Goal: Task Accomplishment & Management: Manage account settings

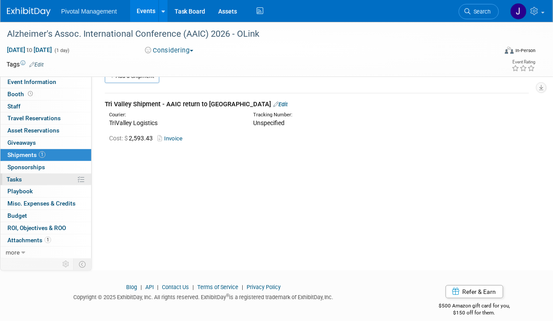
click at [24, 179] on link "0% Tasks 0%" at bounding box center [45, 179] width 91 height 12
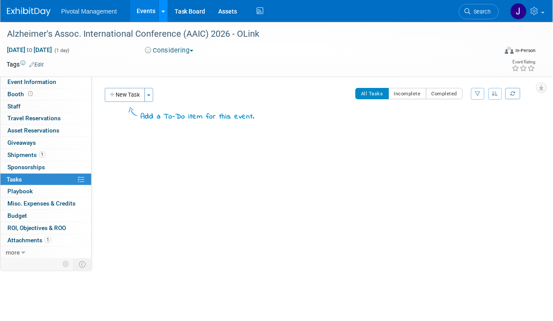
click at [160, 10] on link at bounding box center [163, 11] width 9 height 22
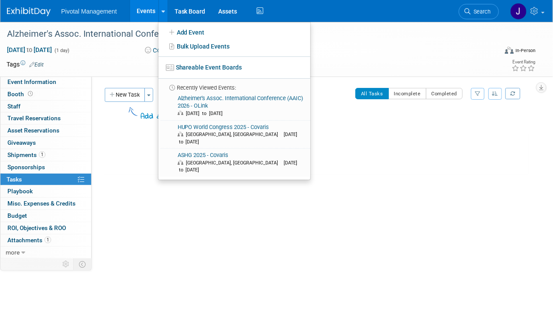
click at [144, 9] on link "Events" at bounding box center [146, 11] width 32 height 22
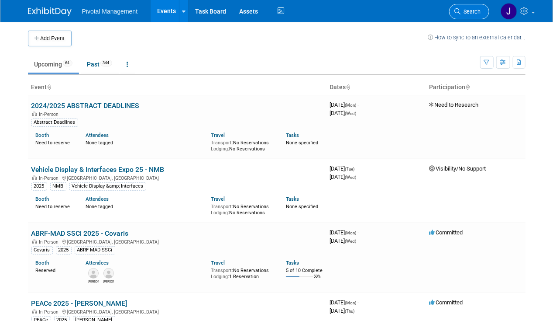
click at [462, 17] on link "Search" at bounding box center [469, 11] width 40 height 15
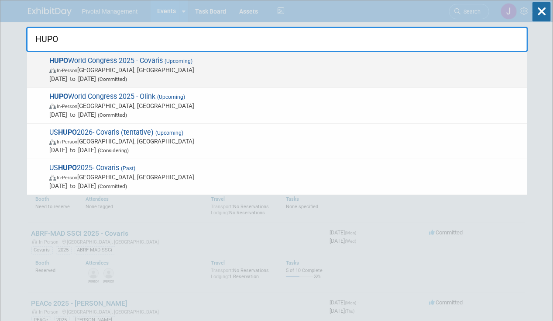
type input "HUPO"
click at [249, 79] on span "[DATE] to [DATE] (Committed)" at bounding box center [286, 78] width 474 height 9
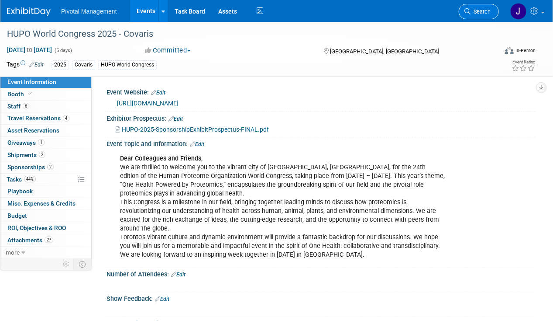
click at [481, 4] on link "Search" at bounding box center [479, 11] width 40 height 15
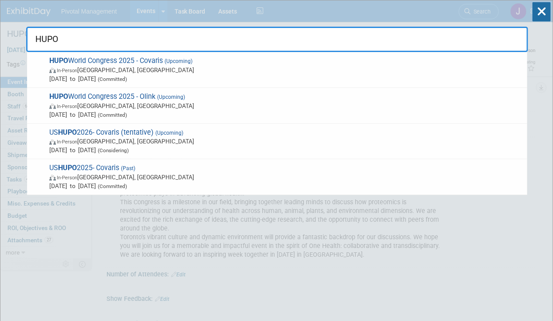
type input "HUPO"
click at [264, 113] on span "Nov 9, 2025 to Nov 13, 2025 (Committed)" at bounding box center [286, 114] width 474 height 9
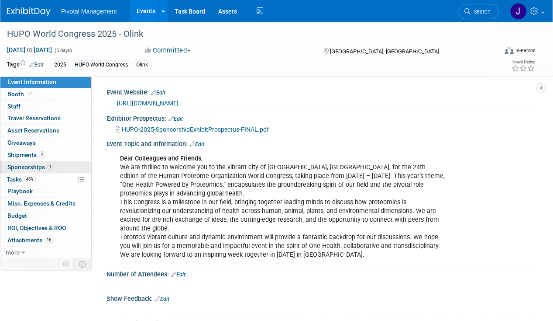
drag, startPoint x: 50, startPoint y: 168, endPoint x: 162, endPoint y: 172, distance: 111.5
click at [50, 168] on span "1" at bounding box center [50, 166] width 7 height 7
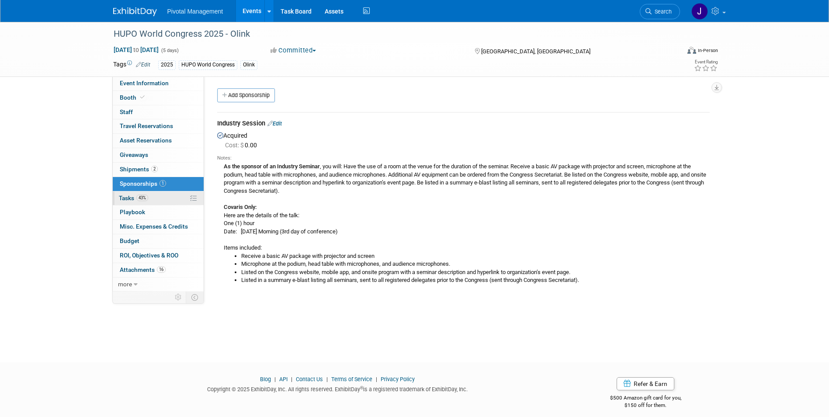
click at [146, 196] on span "43%" at bounding box center [142, 197] width 12 height 7
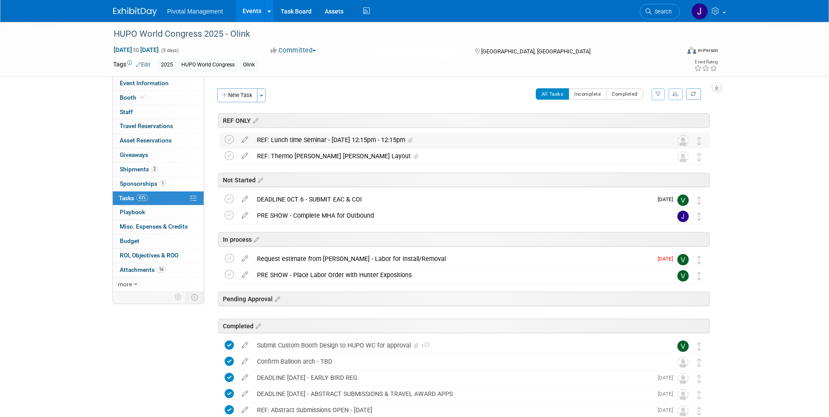
click at [379, 142] on div "REF: Lunch time Seminar - Nov 11, 12:15pm - 12:15pm" at bounding box center [455, 139] width 407 height 15
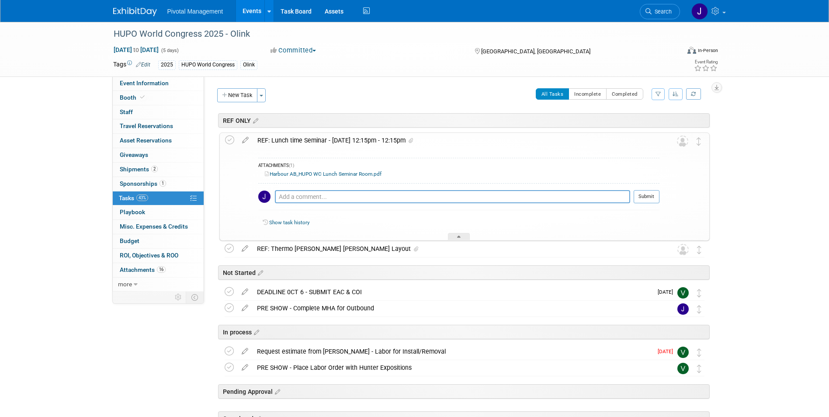
click at [379, 142] on div "REF: Lunch time Seminar - Nov 11, 12:15pm - 12:15pm" at bounding box center [456, 140] width 406 height 15
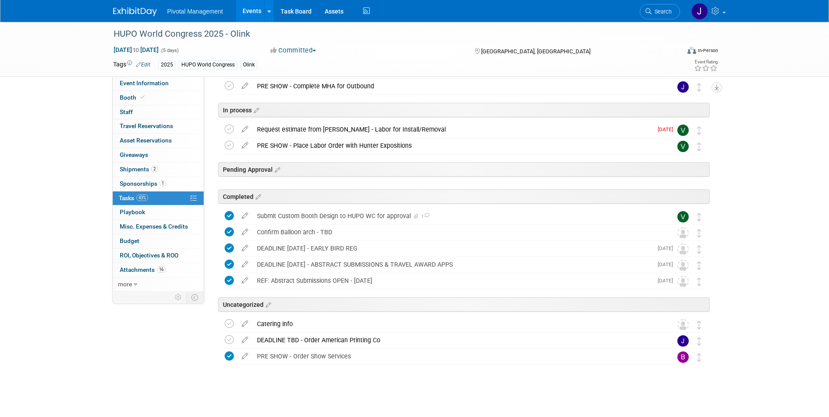
scroll to position [131, 0]
click at [303, 318] on div "Catering info" at bounding box center [455, 322] width 407 height 15
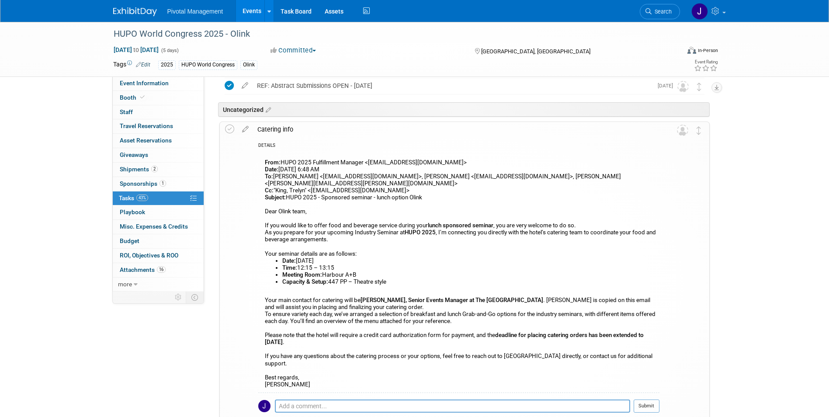
scroll to position [324, 0]
click at [250, 127] on icon at bounding box center [245, 127] width 15 height 11
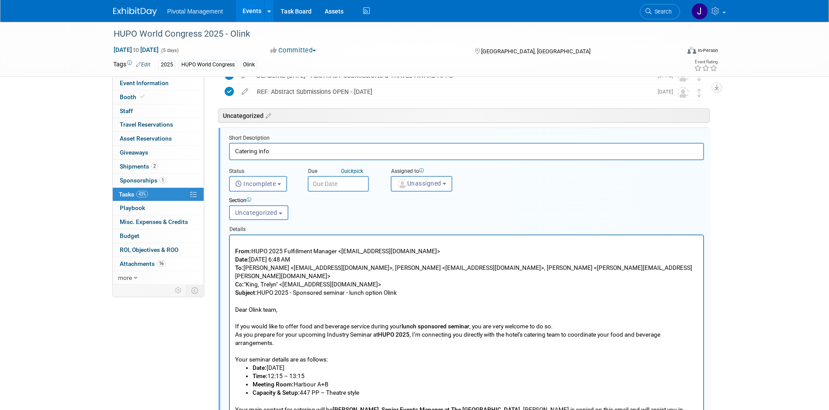
scroll to position [0, 0]
click at [235, 150] on input "Catering info" at bounding box center [466, 151] width 475 height 17
type input "Breakfast Seminar - Catering info"
click at [275, 178] on button "Incomplete" at bounding box center [258, 184] width 58 height 16
click at [273, 184] on span "Incomplete" at bounding box center [255, 183] width 41 height 7
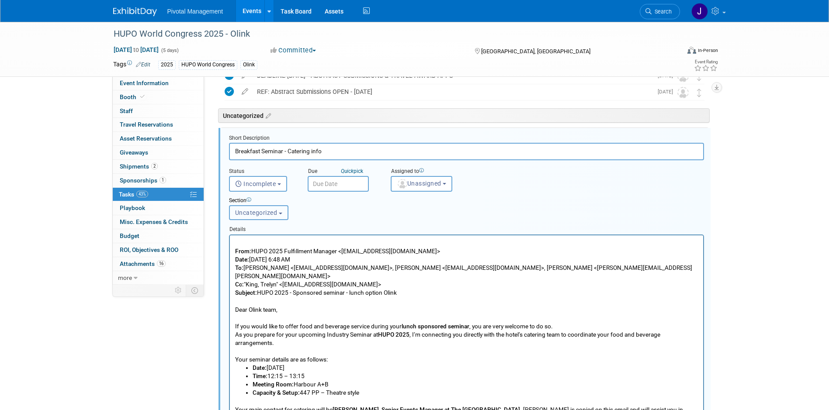
click at [262, 207] on button "Uncategorized" at bounding box center [258, 212] width 59 height 15
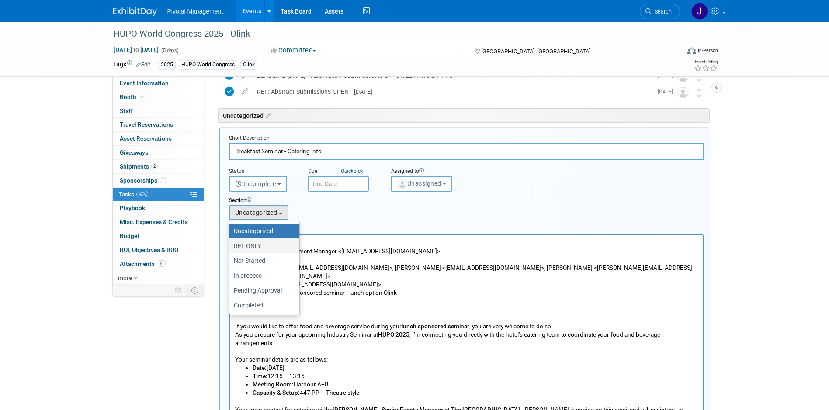
click at [270, 239] on link "REF ONLY" at bounding box center [264, 246] width 70 height 15
click at [281, 245] on label "REF ONLY" at bounding box center [262, 245] width 57 height 11
click at [231, 245] on input "REF ONLY" at bounding box center [228, 246] width 6 height 6
select select "11273315"
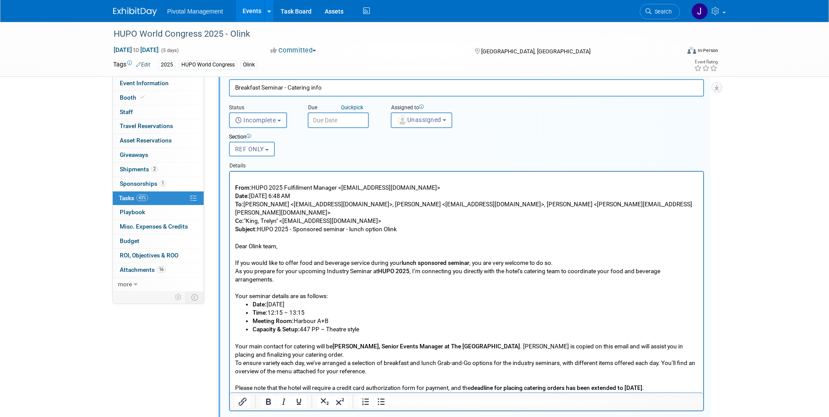
scroll to position [376, 0]
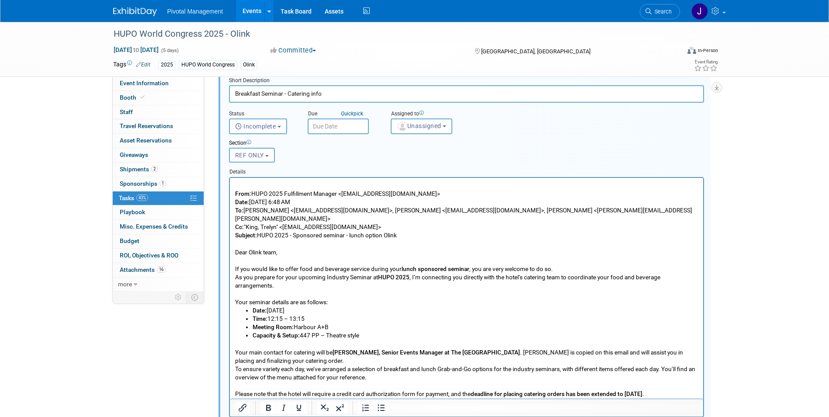
click at [235, 94] on input "Breakfast Seminar - Catering info" at bounding box center [466, 93] width 475 height 17
type input "DEADLINE OCT 28 - Breakfast Seminar - Catering info"
click at [333, 122] on input "text" at bounding box center [338, 126] width 61 height 16
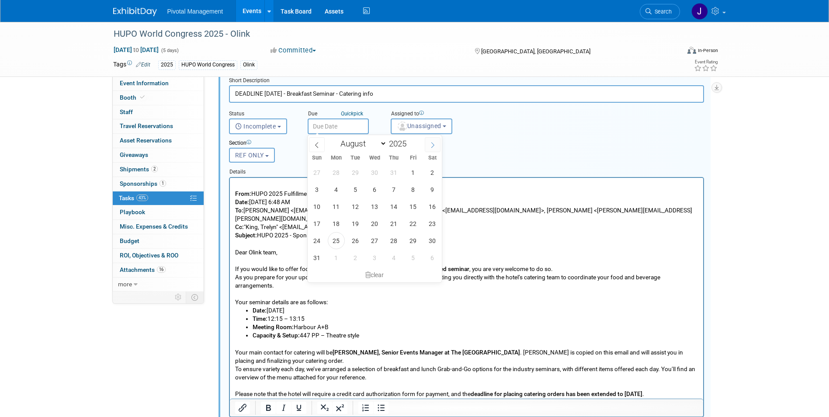
click at [429, 145] on icon at bounding box center [432, 145] width 6 height 6
click at [429, 145] on span at bounding box center [433, 144] width 16 height 15
select select "9"
click at [348, 241] on span "28" at bounding box center [355, 240] width 17 height 17
type input "Oct 28, 2025"
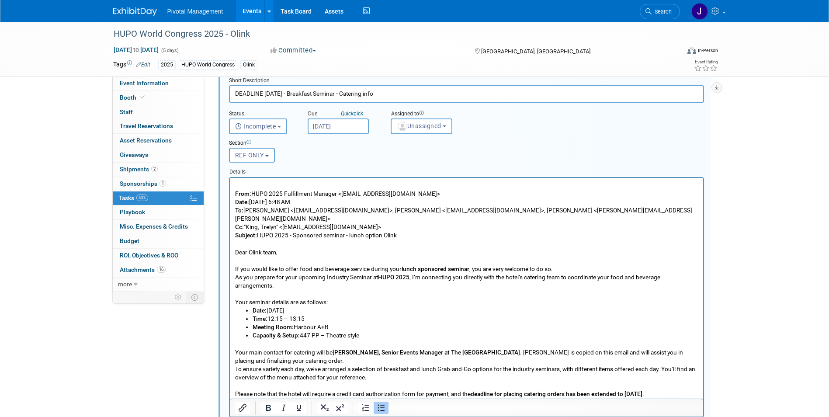
click at [429, 314] on li "Time: 12:15 – 13:15" at bounding box center [475, 318] width 446 height 8
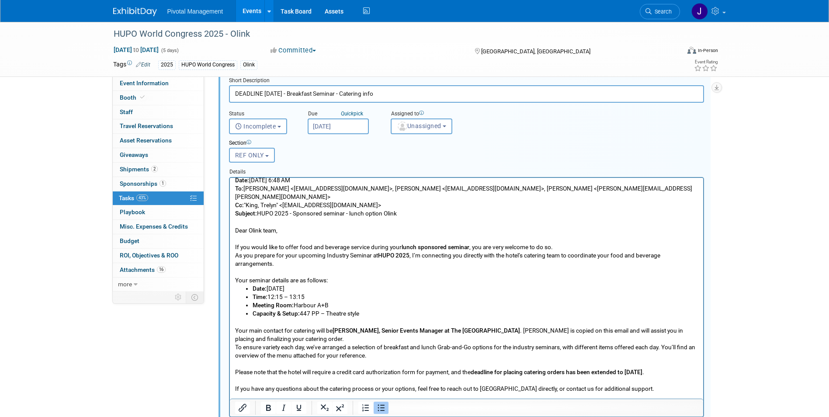
scroll to position [33, 0]
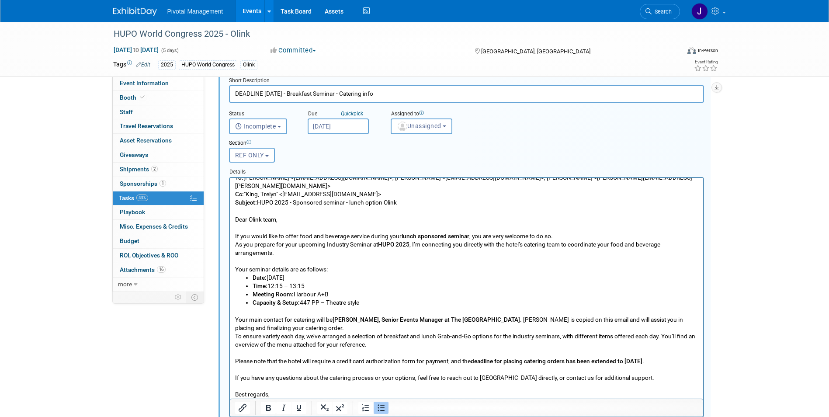
click at [325, 318] on p "Your main contact for catering will be Trelyn King, Senior Events Manager at Th…" at bounding box center [466, 356] width 463 height 100
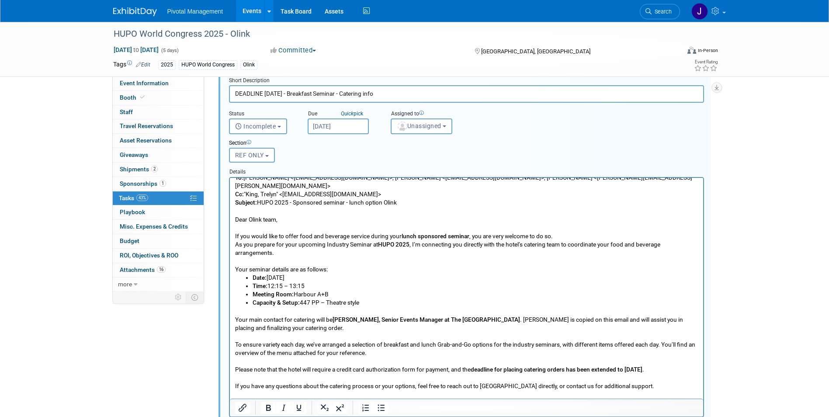
click at [338, 317] on p "Your main contact for catering will be Trelyn King, Senior Events Manager at Th…" at bounding box center [466, 318] width 463 height 25
click at [317, 318] on p "Your main contact for catering will be Trelyn King, Senior Events Manager at Th…" at bounding box center [466, 318] width 463 height 25
click at [290, 273] on li "Date: November 11" at bounding box center [475, 277] width 446 height 8
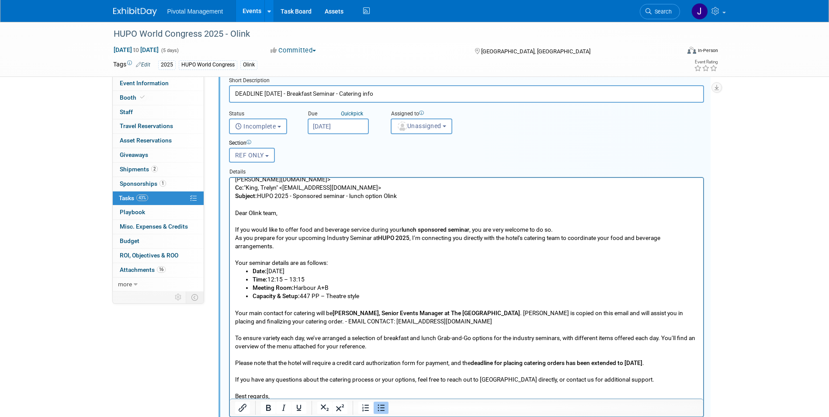
scroll to position [41, 0]
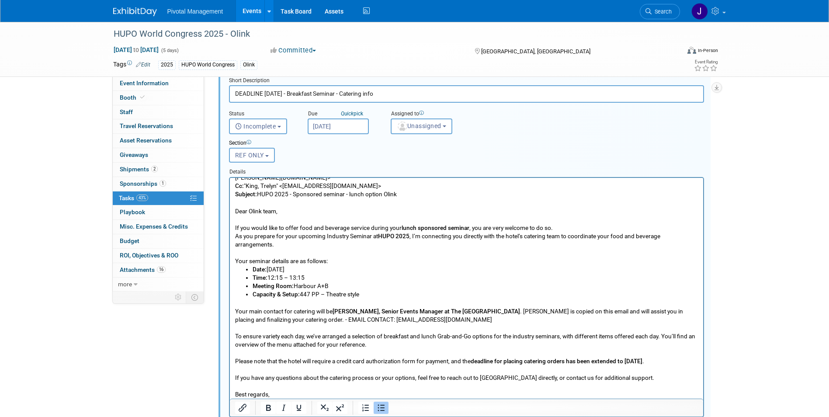
click at [266, 320] on p "To ensure variety each day, we’ve arranged a selection of breakfast and lunch G…" at bounding box center [466, 364] width 463 height 83
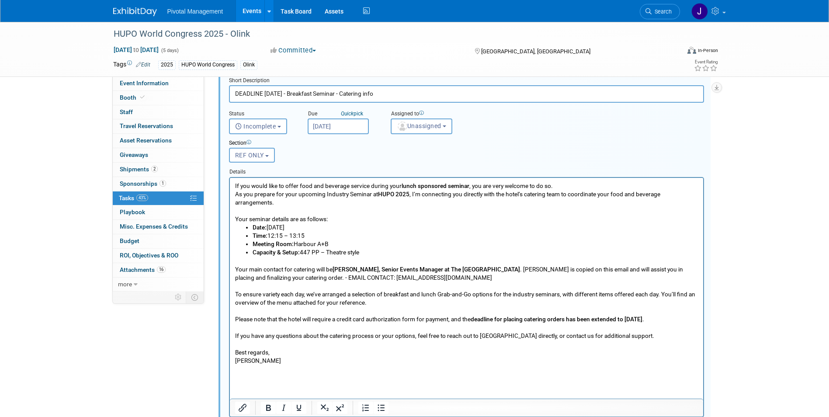
scroll to position [158, 0]
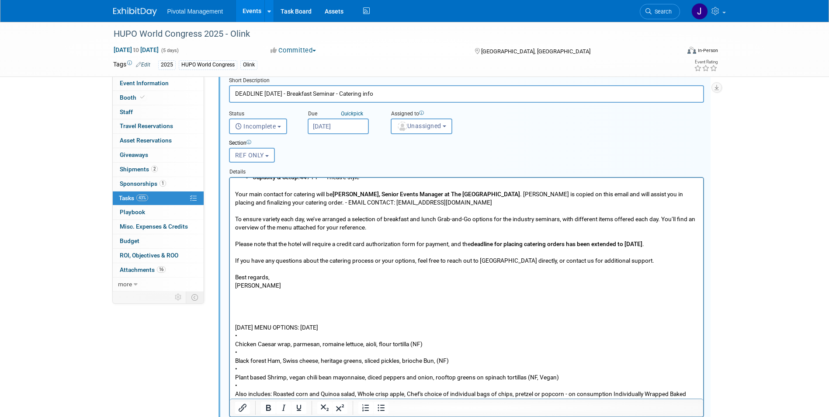
click at [282, 306] on p "Rich Text Area. Press ALT-0 for help." at bounding box center [466, 310] width 463 height 8
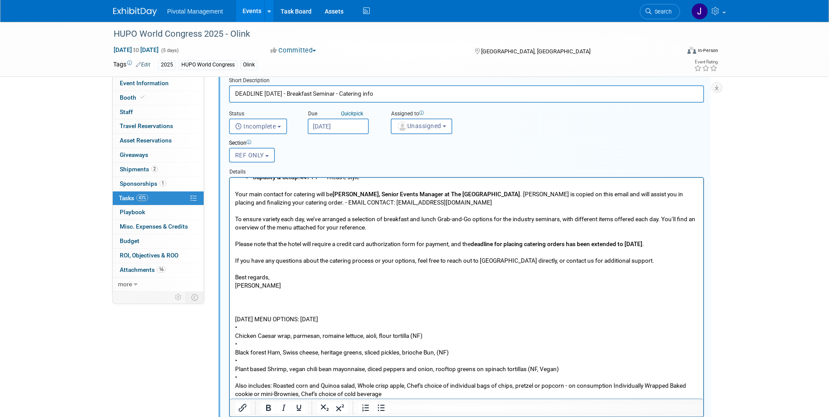
scroll to position [149, 0]
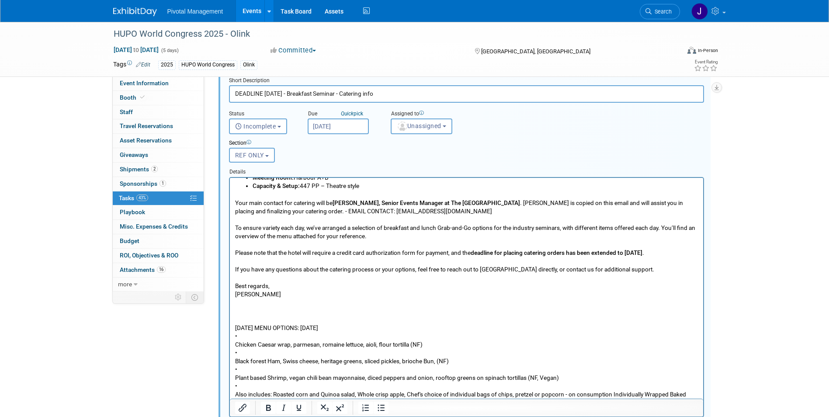
click at [235, 320] on p "WEDNESDAY MENU OPTIONS: Wednesday, Nov 12 • Chicken Caesar wrap, parmesan, roma…" at bounding box center [466, 364] width 463 height 83
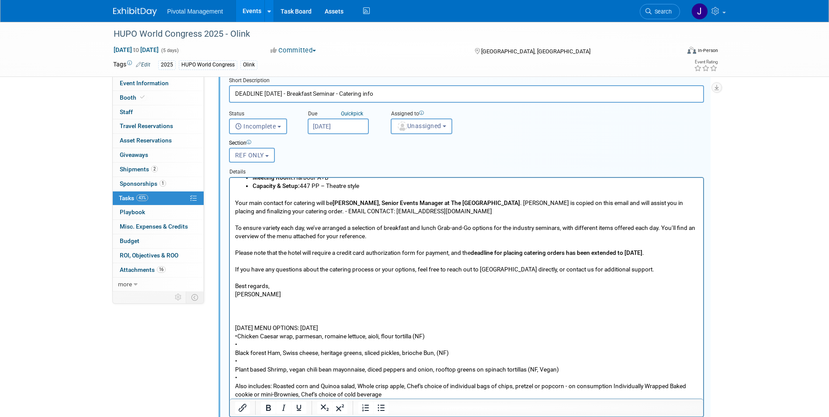
scroll to position [141, 0]
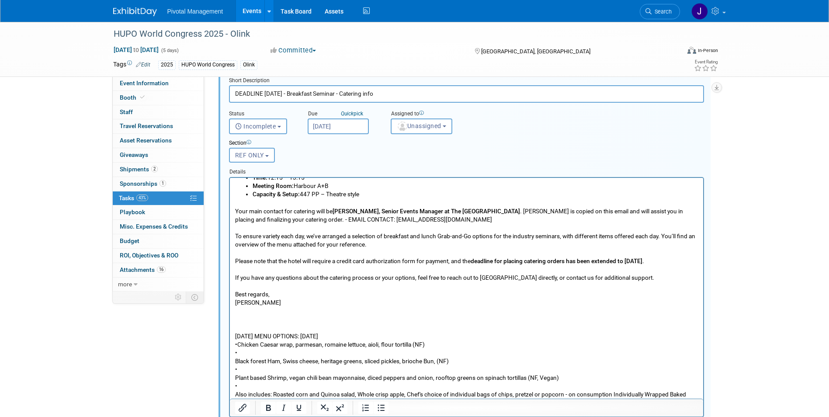
click at [235, 320] on p "WEDNESDAY MENU OPTIONS: Wednesday, Nov 12 • Chicken Caesar wrap, parmesan, roma…" at bounding box center [466, 369] width 463 height 75
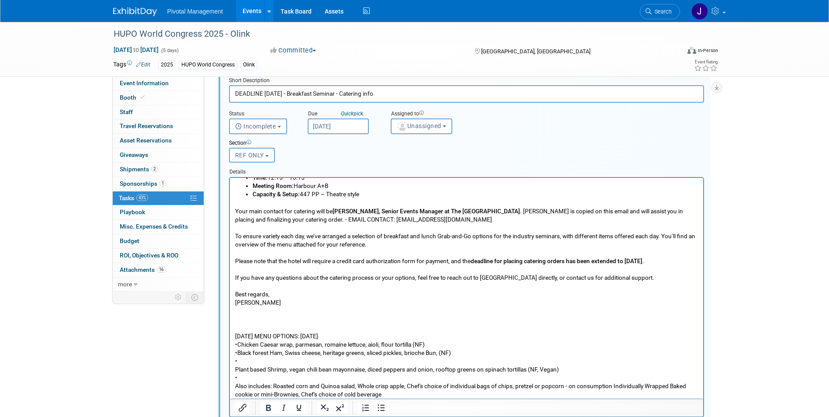
scroll to position [133, 0]
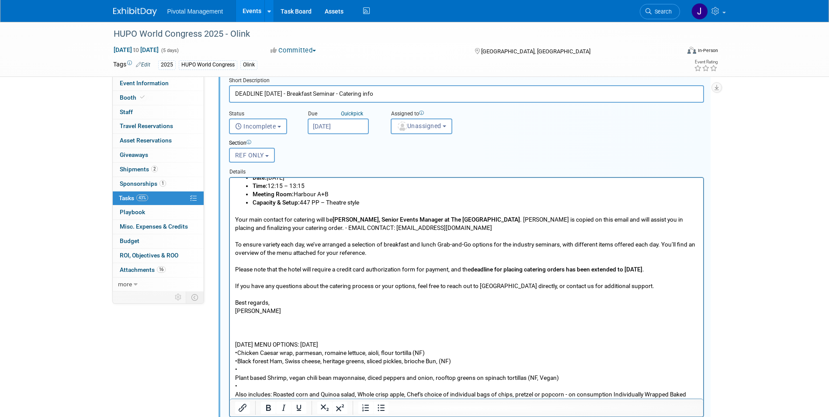
click at [234, 320] on body "From: HUPO 2025 Fulfillment Manager <hupo2025-fulfillment@icsevents.com> Date: …" at bounding box center [466, 227] width 464 height 358
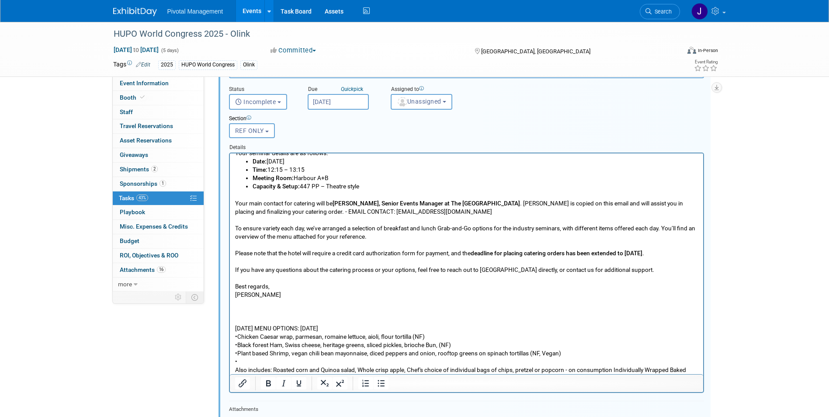
scroll to position [401, 0]
click at [234, 320] on body "From: HUPO 2025 Fulfillment Manager <hupo2025-fulfillment@icsevents.com> Date: …" at bounding box center [466, 206] width 464 height 350
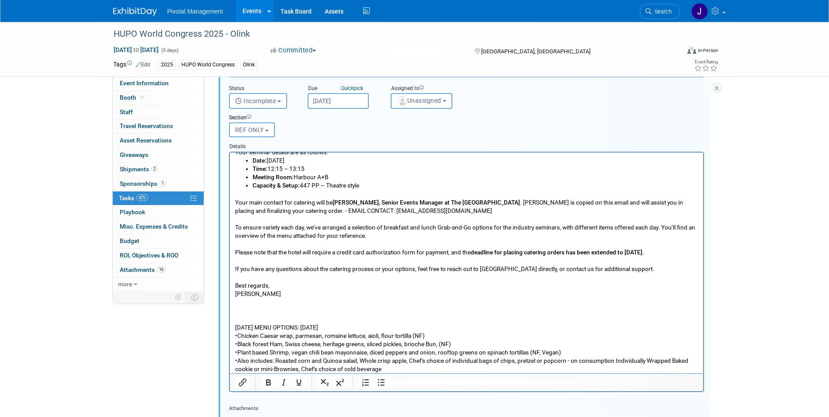
scroll to position [116, 0]
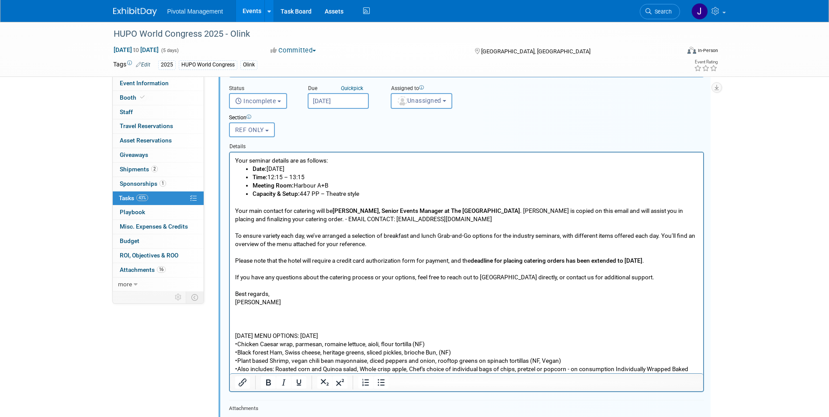
click at [236, 320] on p "WEDNESDAY MENU OPTIONS: Wednesday, Nov 12 • Chicken Caesar wrap, parmesan, roma…" at bounding box center [466, 356] width 463 height 50
click at [237, 320] on p "WEDNESDAY MENU OPTIONS: Wednesday, Nov 12 • Chicken Caesar wrap, parmesan, roma…" at bounding box center [466, 356] width 463 height 50
click at [235, 320] on p "WEDNESDAY MENU OPTIONS: Wednesday, Nov 12 • Chicken Caesar wrap, parmesan, roma…" at bounding box center [466, 356] width 463 height 50
click at [301, 320] on p "WEDNESDAY MENU OPTIONS: Wednesday, Nov 12 • Chicken Caesar wrap, parmesan, roma…" at bounding box center [466, 356] width 463 height 50
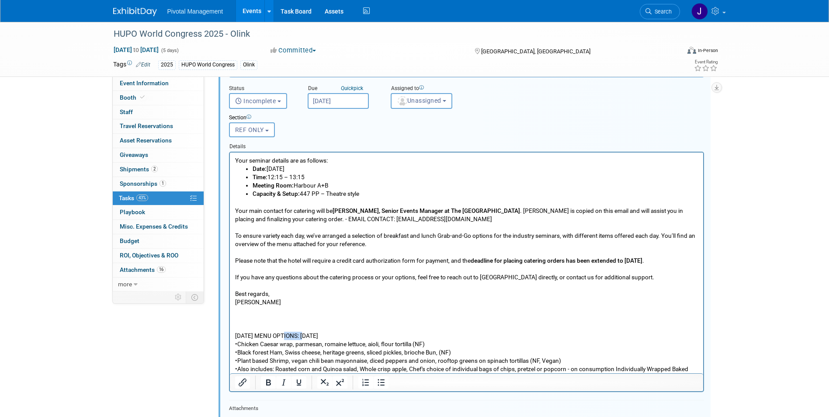
click at [301, 320] on p "WEDNESDAY MENU OPTIONS: Wednesday, Nov 12 • Chicken Caesar wrap, parmesan, roma…" at bounding box center [466, 356] width 463 height 50
click at [304, 320] on p "WEDNESDAY MENU OPTIONS: Wednesday, Nov 12 • Chicken Caesar wrap, parmesan, roma…" at bounding box center [466, 356] width 463 height 50
click at [317, 320] on p "WEDNESDAY MENU OPTIONS: Wednesday, Nov 12 • Chicken Caesar wrap, parmesan, roma…" at bounding box center [466, 356] width 463 height 50
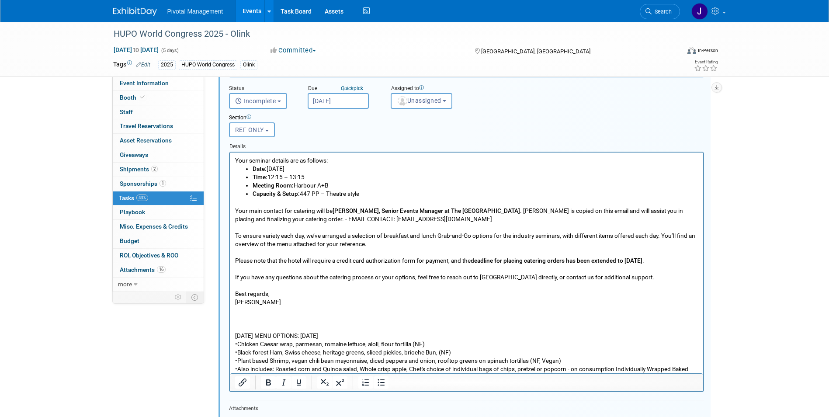
click at [317, 320] on p "WEDNESDAY MENU OPTIONS: Wednesday, Nov 12 • Chicken Caesar wrap, parmesan, roma…" at bounding box center [466, 356] width 463 height 50
drag, startPoint x: 317, startPoint y: 326, endPoint x: 455, endPoint y: 477, distance: 204.7
click at [229, 320] on html "From: HUPO 2025 Fulfillment Manager <hupo2025-fulfillment@icsevents.com> Date: …" at bounding box center [465, 208] width 473 height 345
click at [256, 320] on p "Wednesday, Nov 12 • Chicken Caesar wrap, parmesan, romaine lettuce, aioli, flou…" at bounding box center [466, 356] width 463 height 50
click at [253, 320] on p "Rich Text Area. Press ALT-0 for help." at bounding box center [466, 327] width 463 height 8
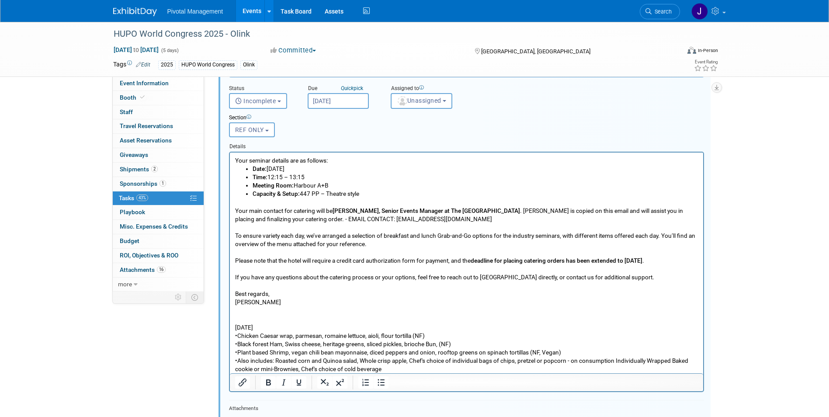
scroll to position [108, 0]
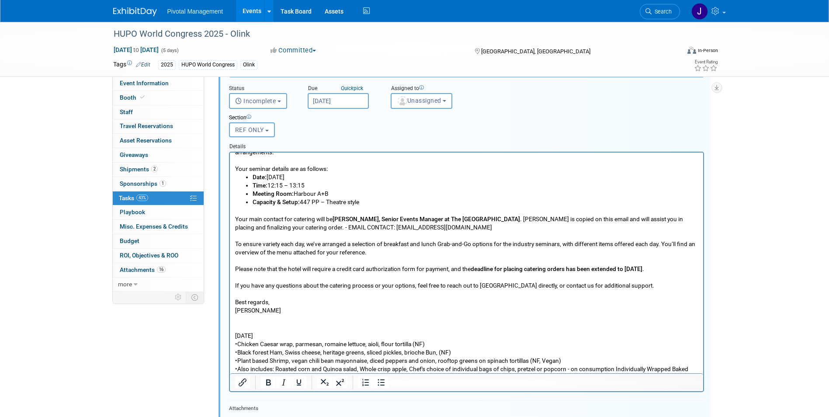
click at [305, 320] on p "Wednesday, Nov 12 • Chicken Caesar wrap, parmesan, romaine lettuce, aioli, flou…" at bounding box center [466, 356] width 463 height 50
click at [283, 320] on p "Wednesday, Nov 12 - Grab & Go Lunch Options: • Chicken Caesar wrap, parmesan, r…" at bounding box center [466, 356] width 463 height 50
click at [299, 320] on icon "Underline" at bounding box center [299, 382] width 10 height 10
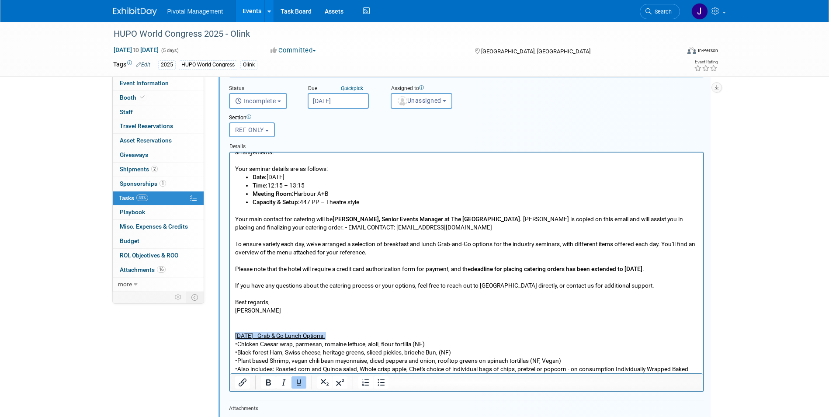
click at [367, 320] on p "Wednesday, Nov 12 - Grab & Go Lunch Options: • Chicken Caesar wrap, parmesan, r…" at bounding box center [466, 356] width 463 height 50
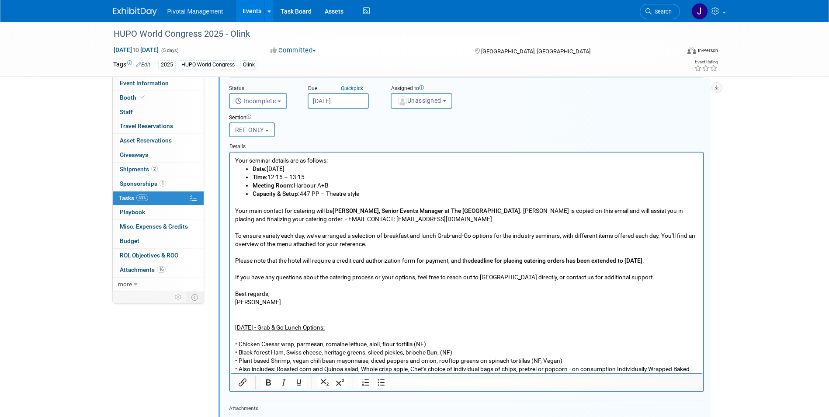
click at [351, 320] on p "• Chicken Caesar wrap, parmesan, romaine lettuce, aioli, flour tortilla (NF) • …" at bounding box center [466, 356] width 463 height 50
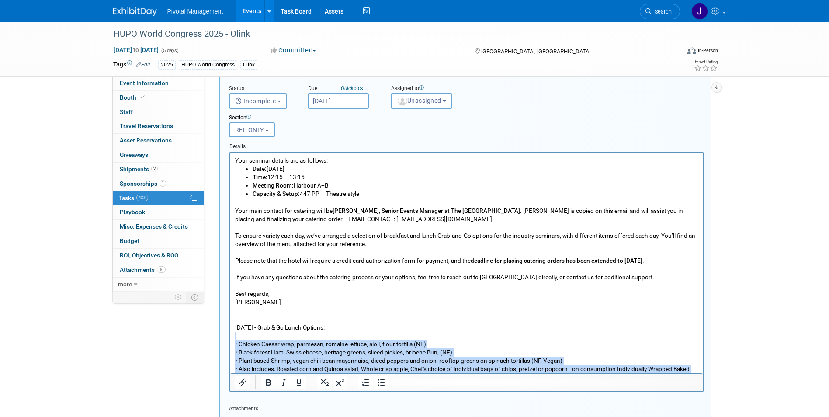
drag, startPoint x: 384, startPoint y: 368, endPoint x: 239, endPoint y: 327, distance: 150.6
click at [239, 320] on p "• Chicken Caesar wrap, parmesan, romaine lettuce, aioli, flour tortilla (NF) • …" at bounding box center [466, 356] width 463 height 50
copy p "• Chicken Caesar wrap, parmesan, romaine lettuce, aioli, flour tortilla (NF) • …"
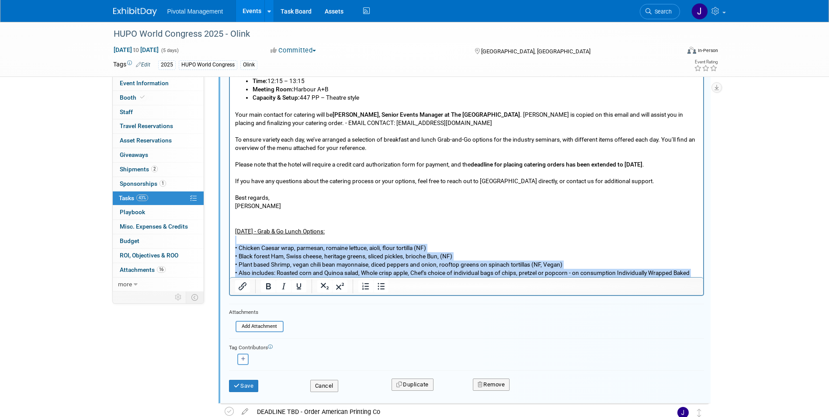
scroll to position [498, 0]
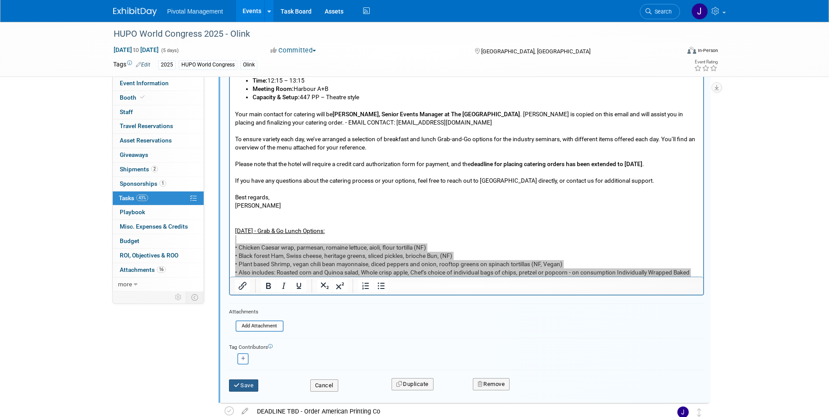
click at [248, 320] on button "Save" at bounding box center [244, 385] width 30 height 12
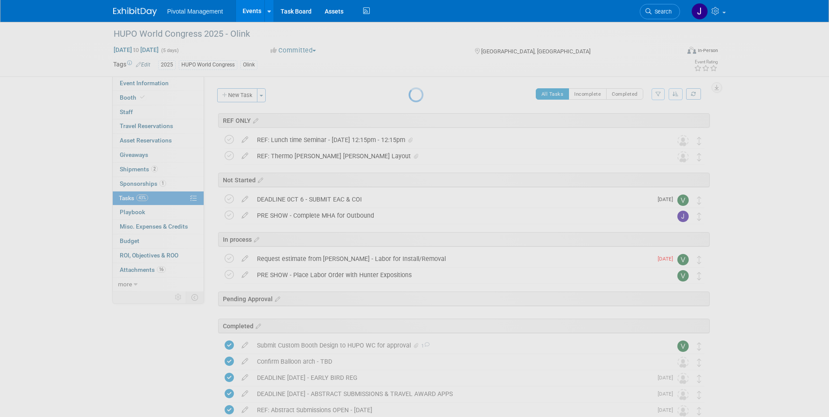
scroll to position [0, 0]
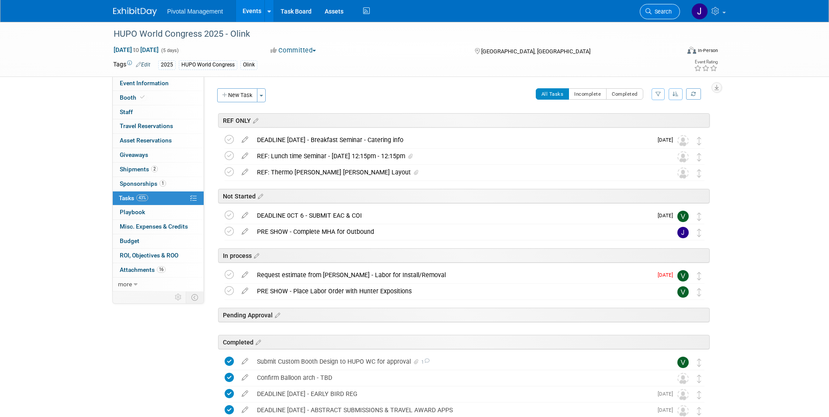
click at [553, 14] on span "Search" at bounding box center [661, 11] width 20 height 7
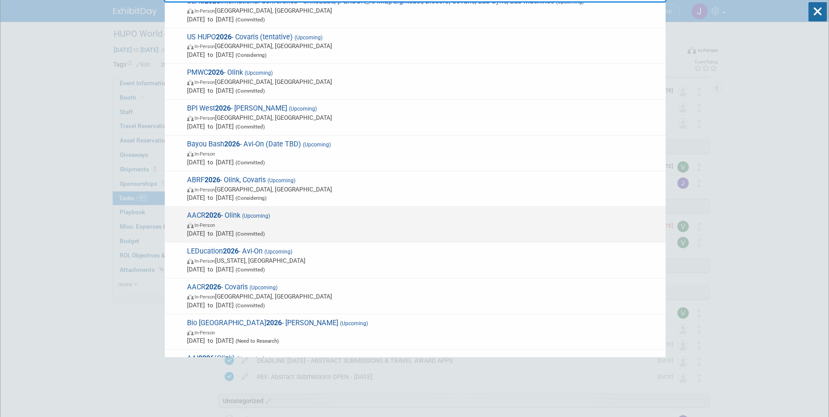
scroll to position [80, 0]
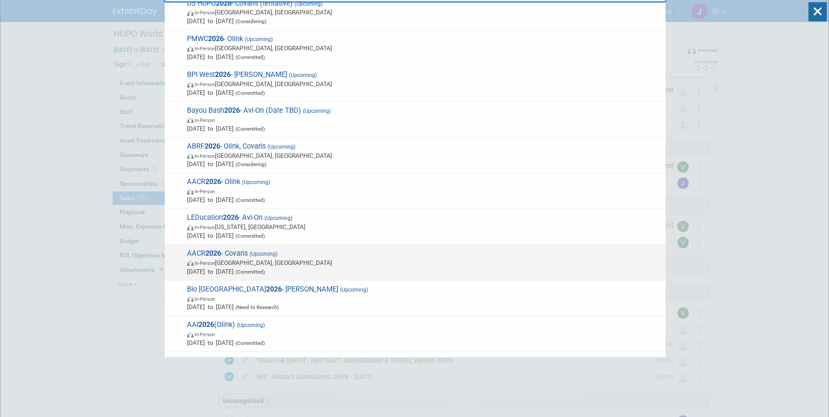
type input "2026"
click at [272, 259] on span "In-Person San Diego, CA" at bounding box center [424, 262] width 474 height 9
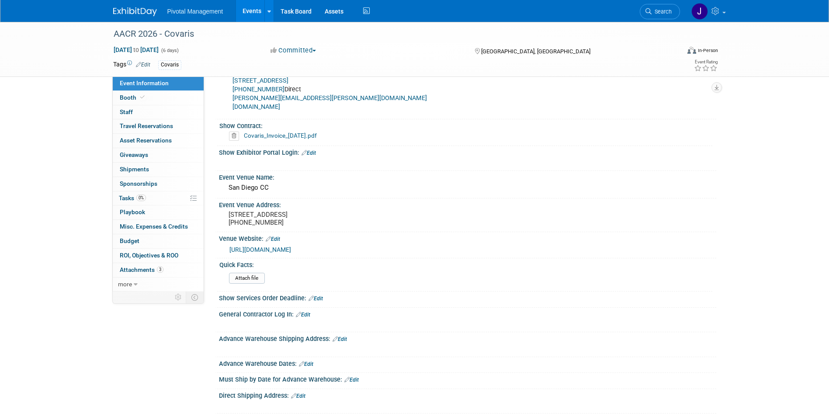
scroll to position [484, 0]
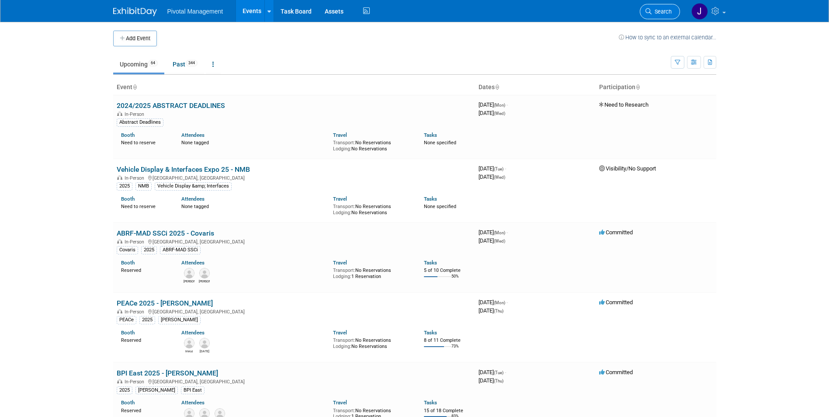
click at [656, 13] on span "Search" at bounding box center [661, 11] width 20 height 7
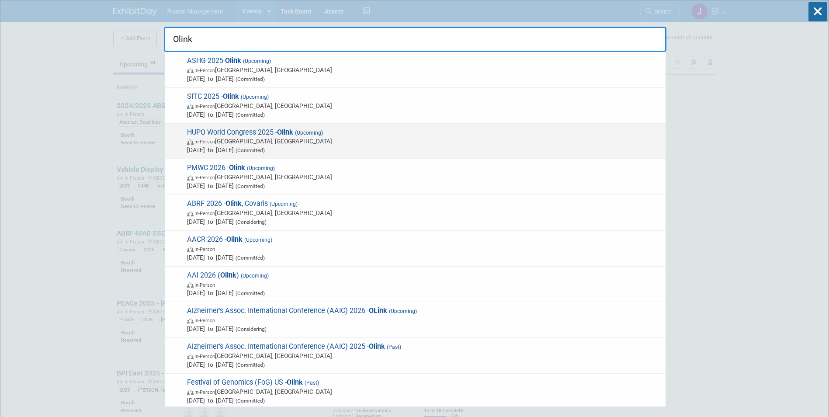
type input "Olink"
click at [392, 152] on span "Nov 9, 2025 to Nov 13, 2025 (Committed)" at bounding box center [424, 149] width 474 height 9
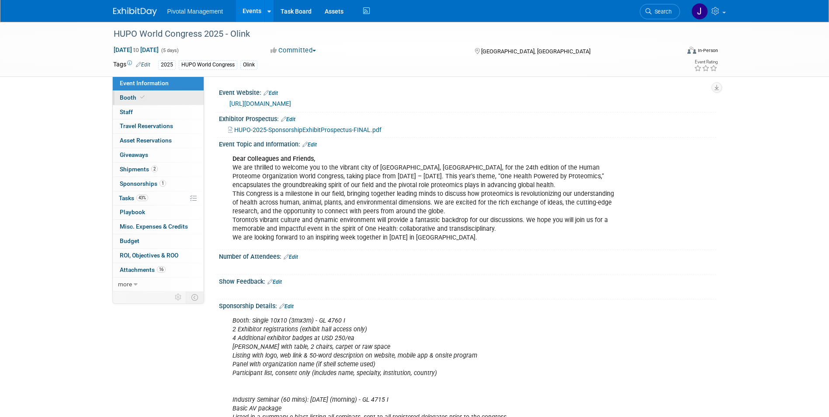
click at [131, 99] on span "Booth" at bounding box center [133, 97] width 27 height 7
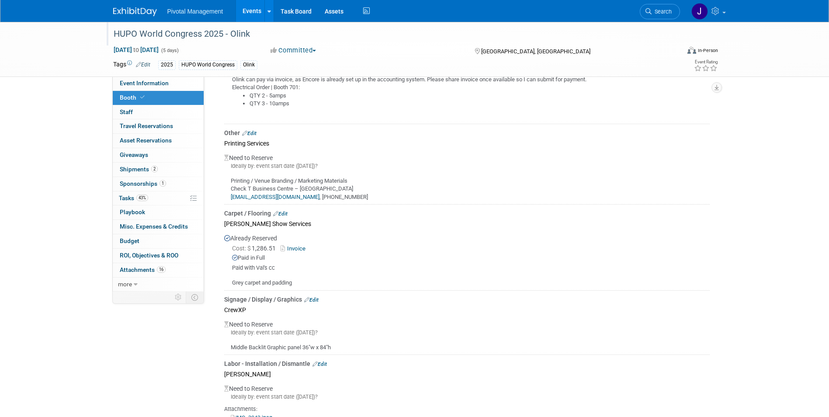
scroll to position [1089, 0]
